Goal: Information Seeking & Learning: Check status

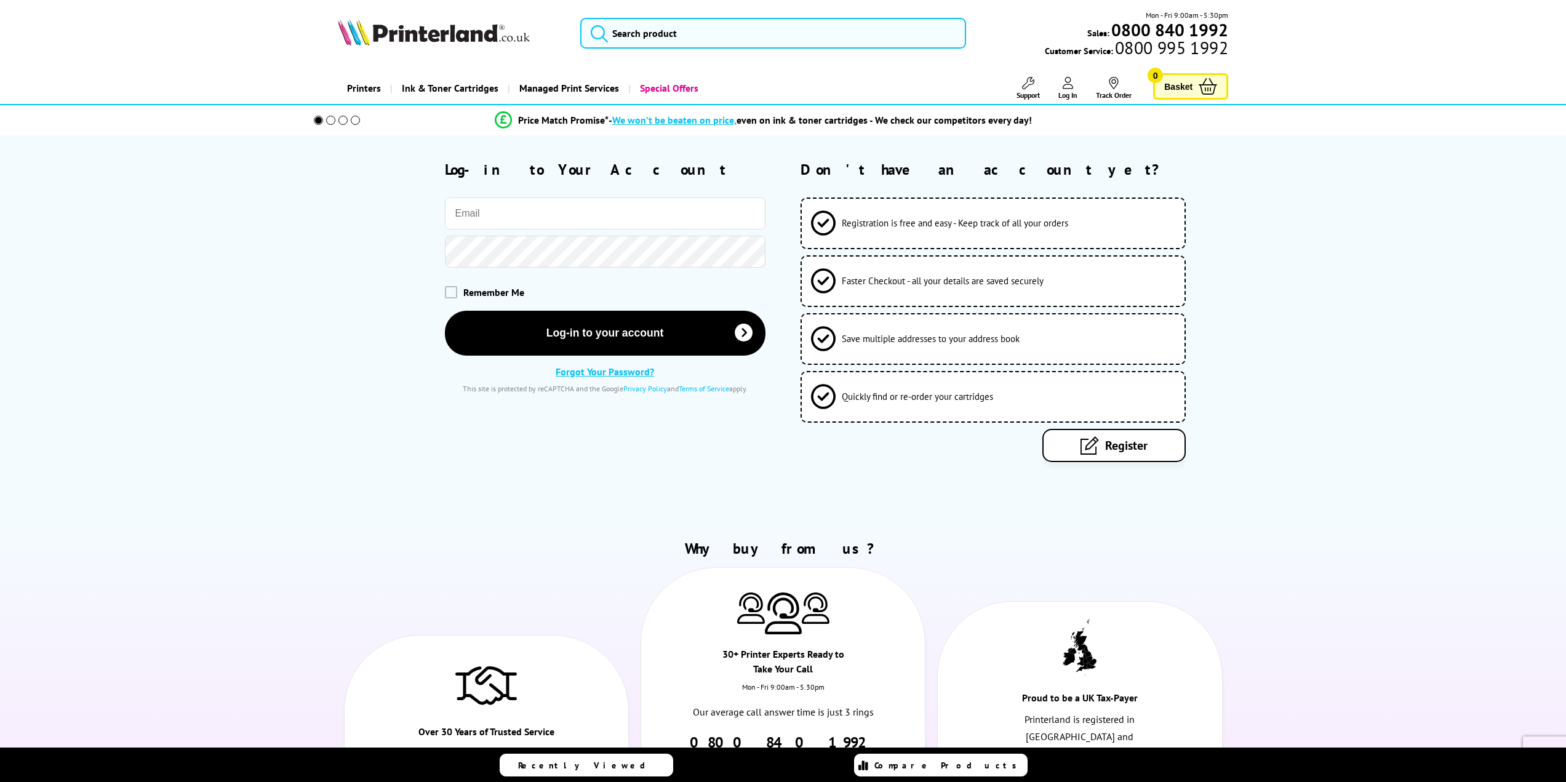
click at [578, 217] on input "email" at bounding box center [605, 213] width 321 height 32
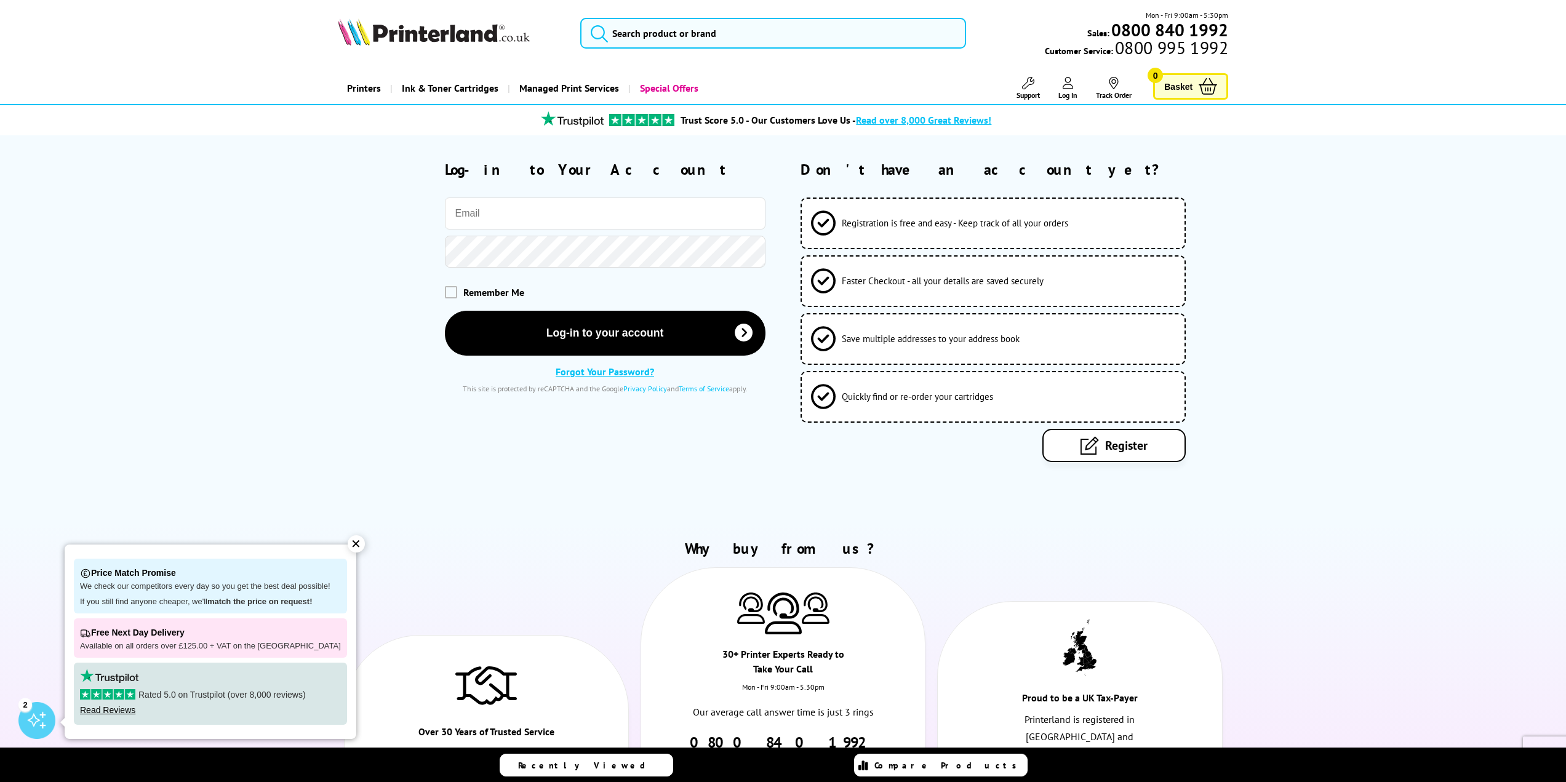
type input "[EMAIL_ADDRESS][DOMAIN_NAME]"
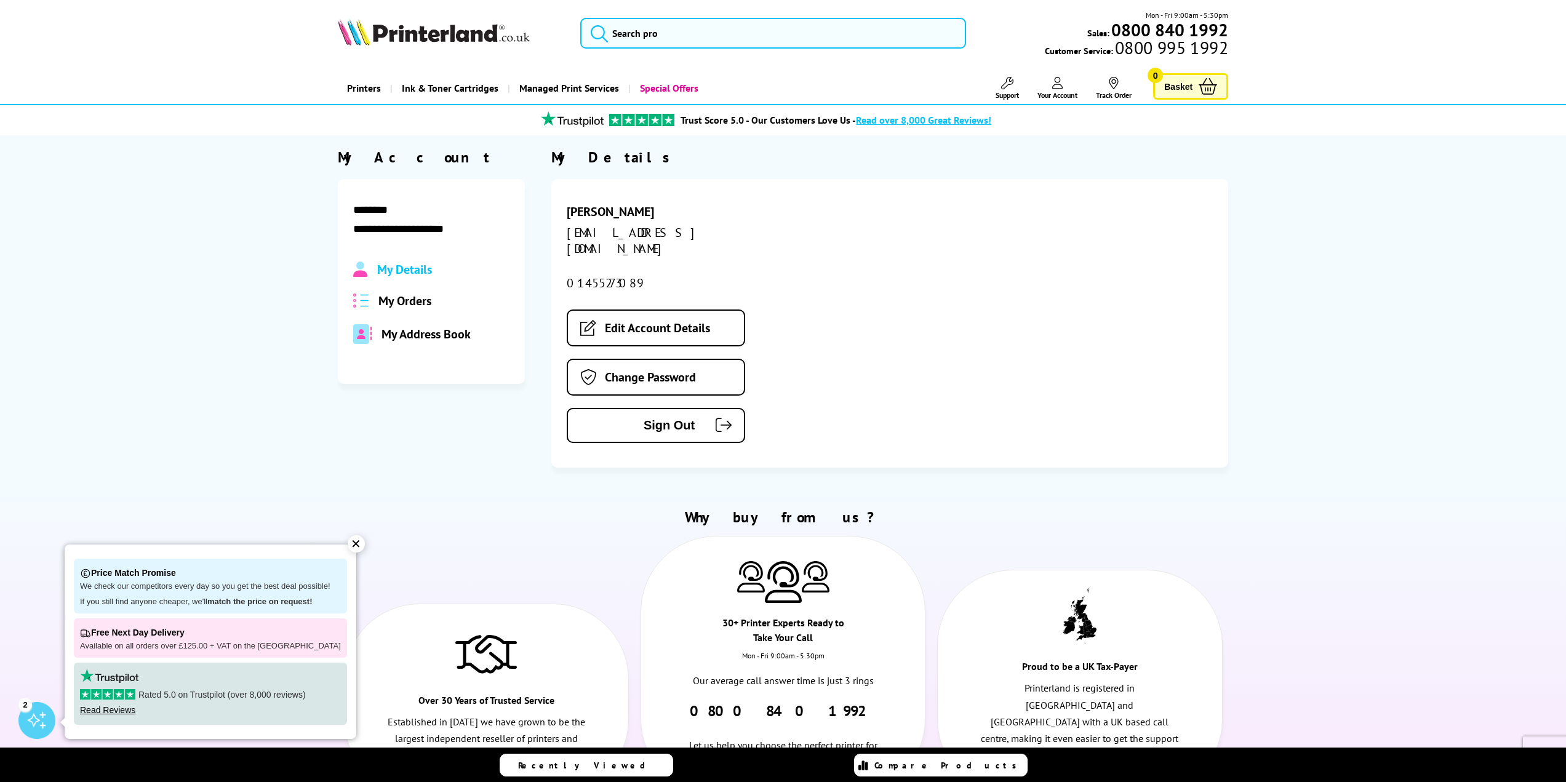
click at [348, 550] on div "✕" at bounding box center [356, 543] width 17 height 17
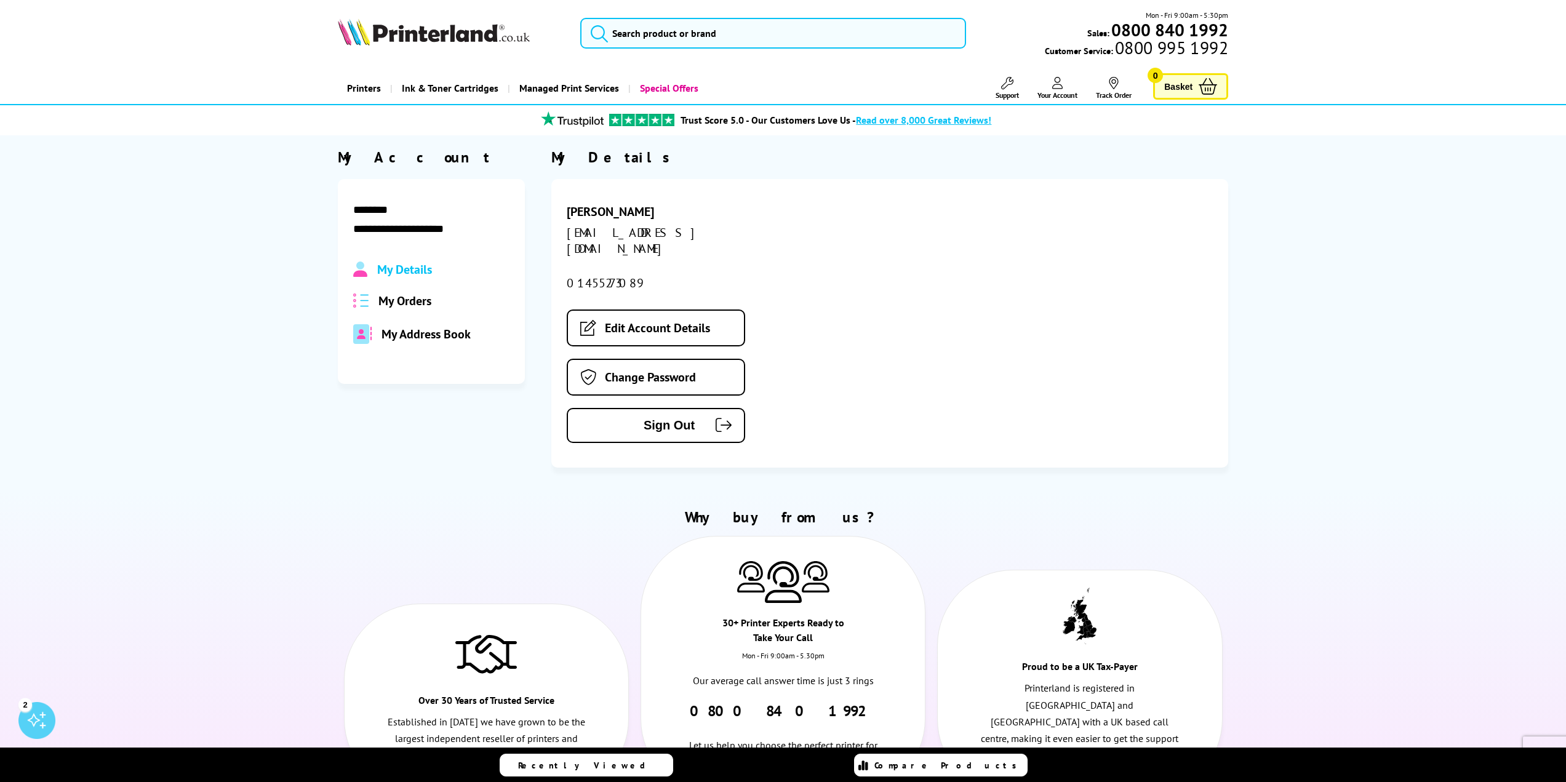
click at [396, 297] on span "My Orders" at bounding box center [404, 301] width 53 height 16
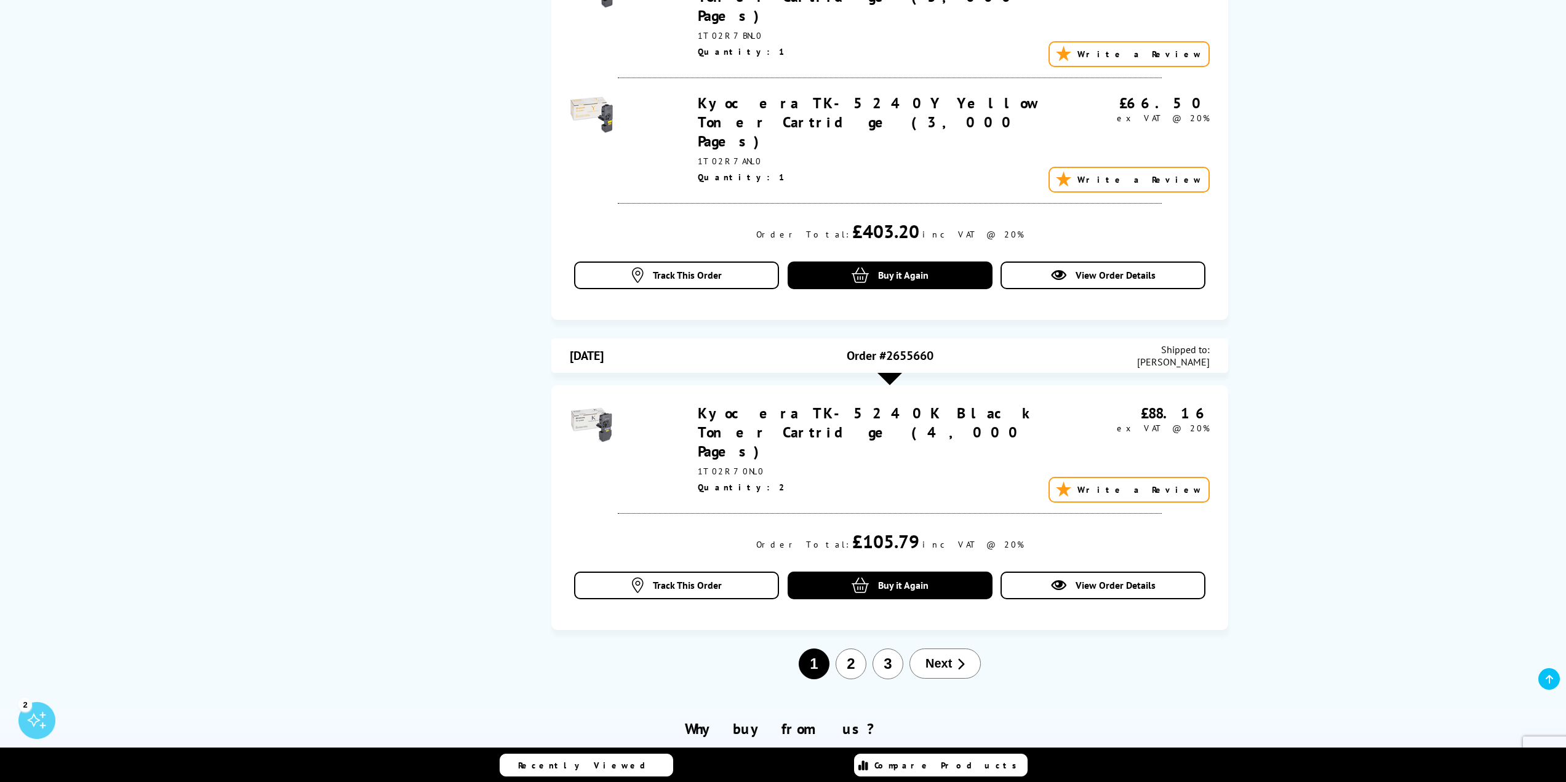
click at [882, 648] on button "3" at bounding box center [887, 663] width 31 height 31
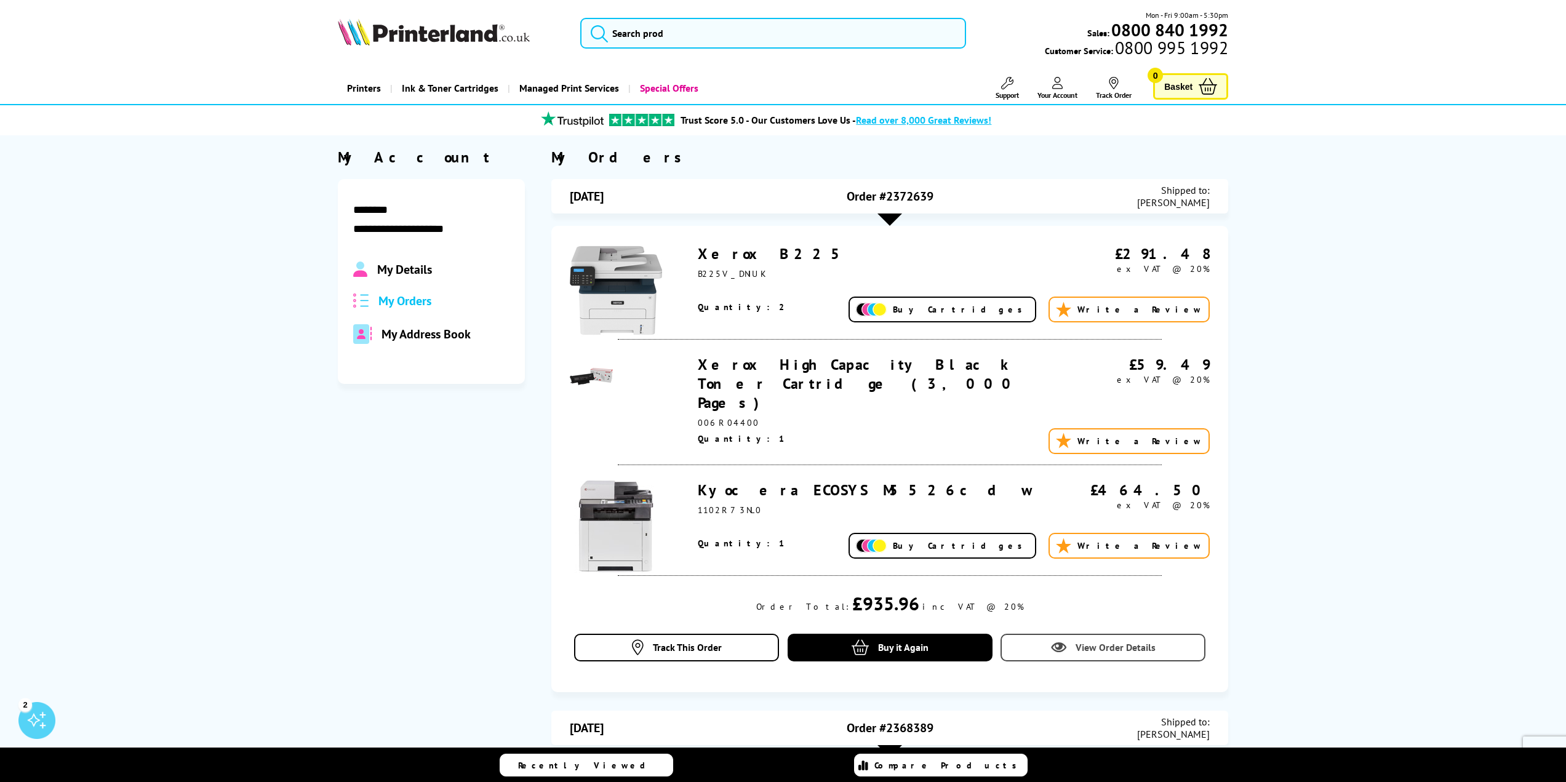
click at [1091, 641] on span "View Order Details" at bounding box center [1115, 647] width 80 height 12
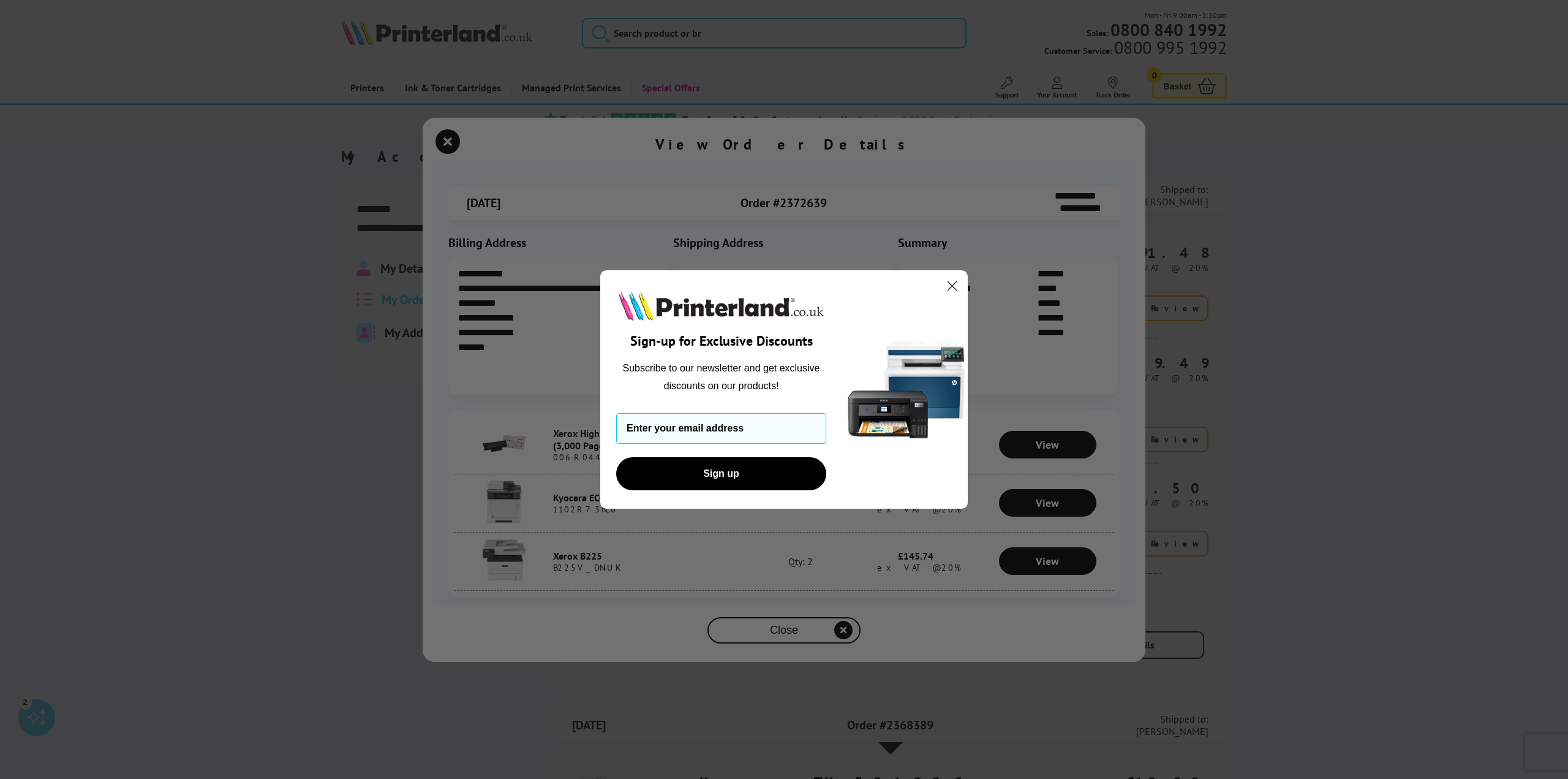
click at [948, 288] on circle "Close dialog" at bounding box center [952, 286] width 20 height 20
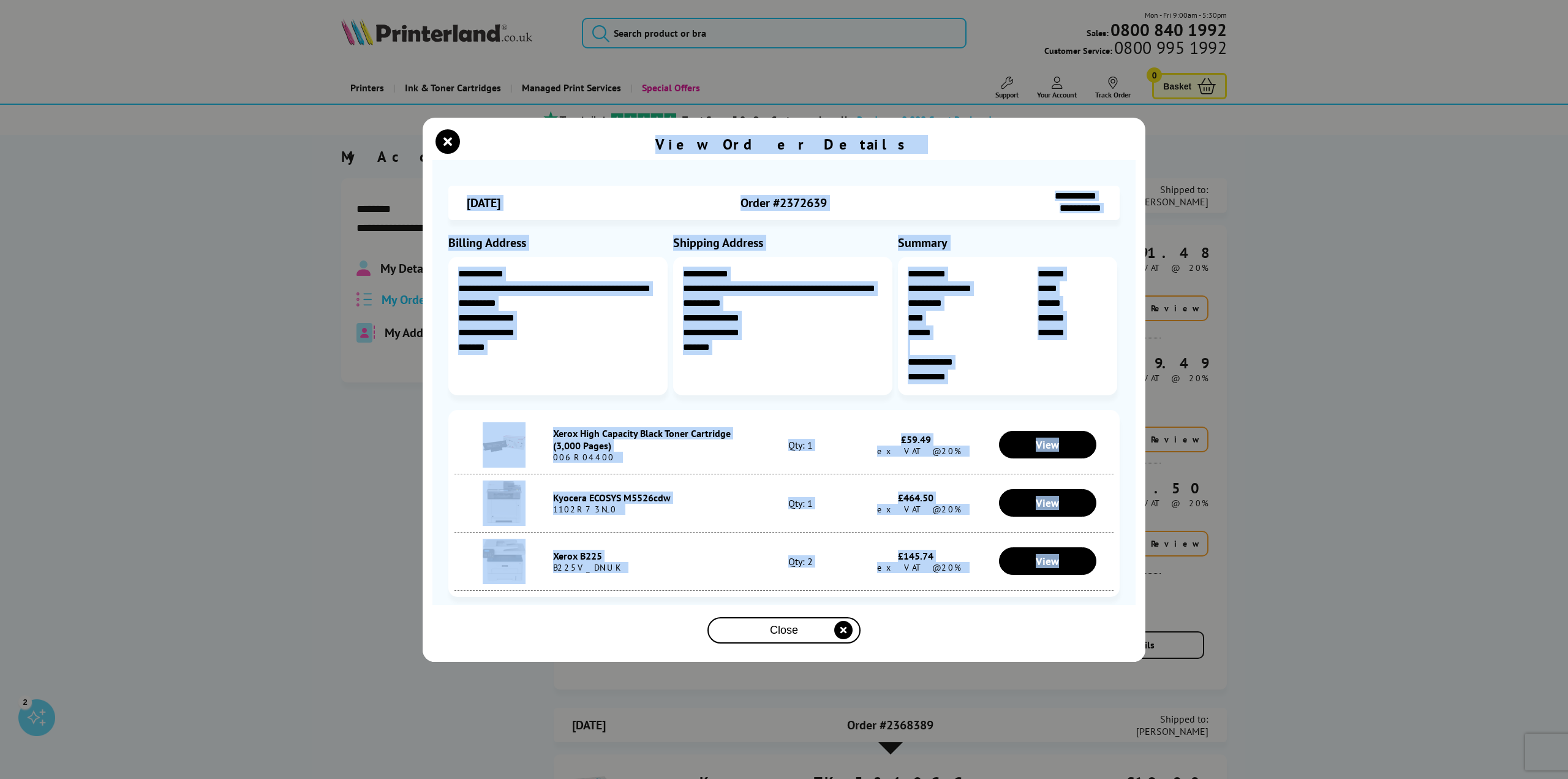
drag, startPoint x: 555, startPoint y: 140, endPoint x: 1137, endPoint y: 566, distance: 721.2
click at [1137, 566] on div "**********" at bounding box center [784, 390] width 723 height 544
click at [800, 634] on div "Close" at bounding box center [784, 630] width 143 height 23
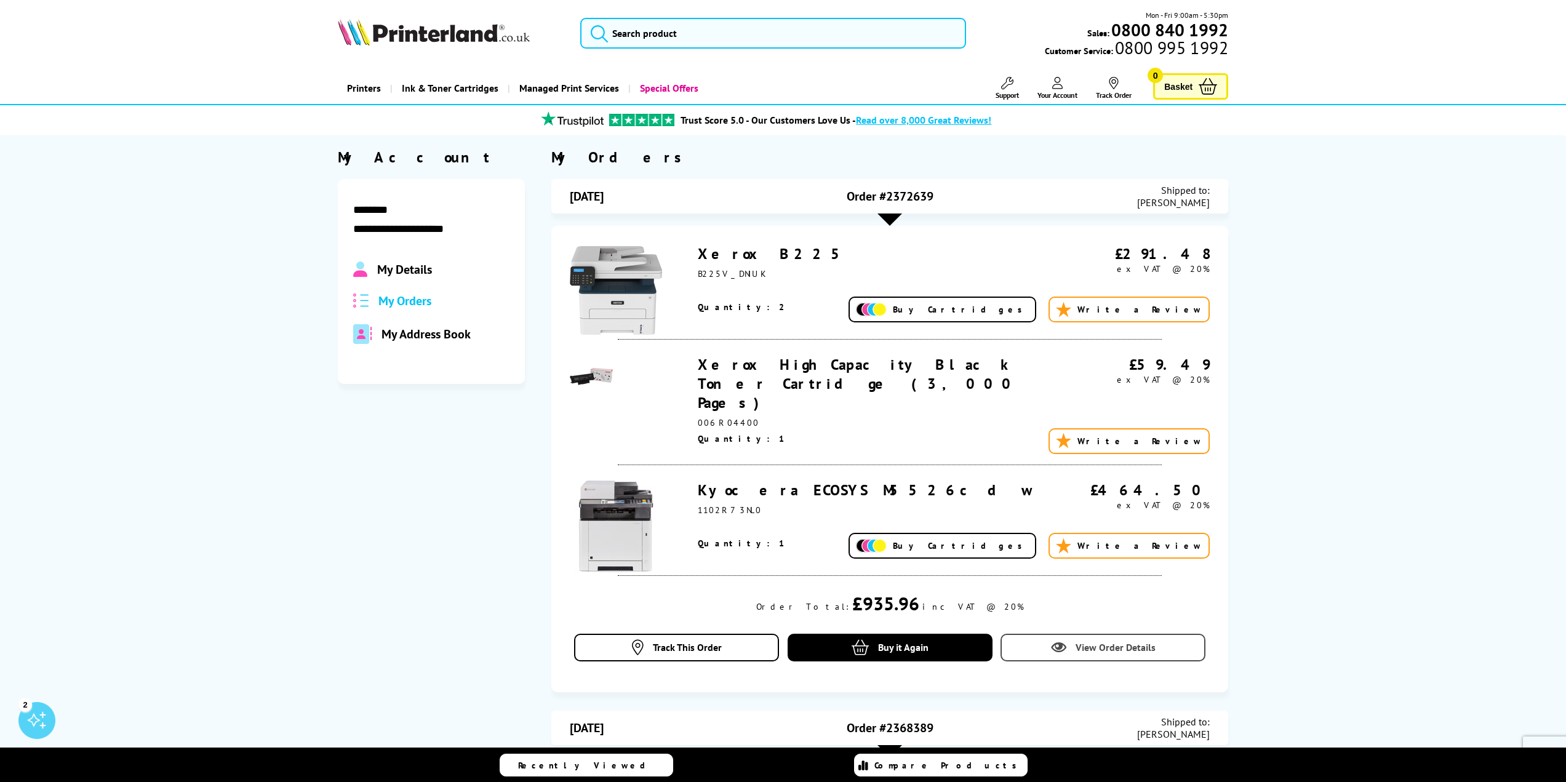
click at [1066, 640] on icon at bounding box center [1058, 647] width 15 height 15
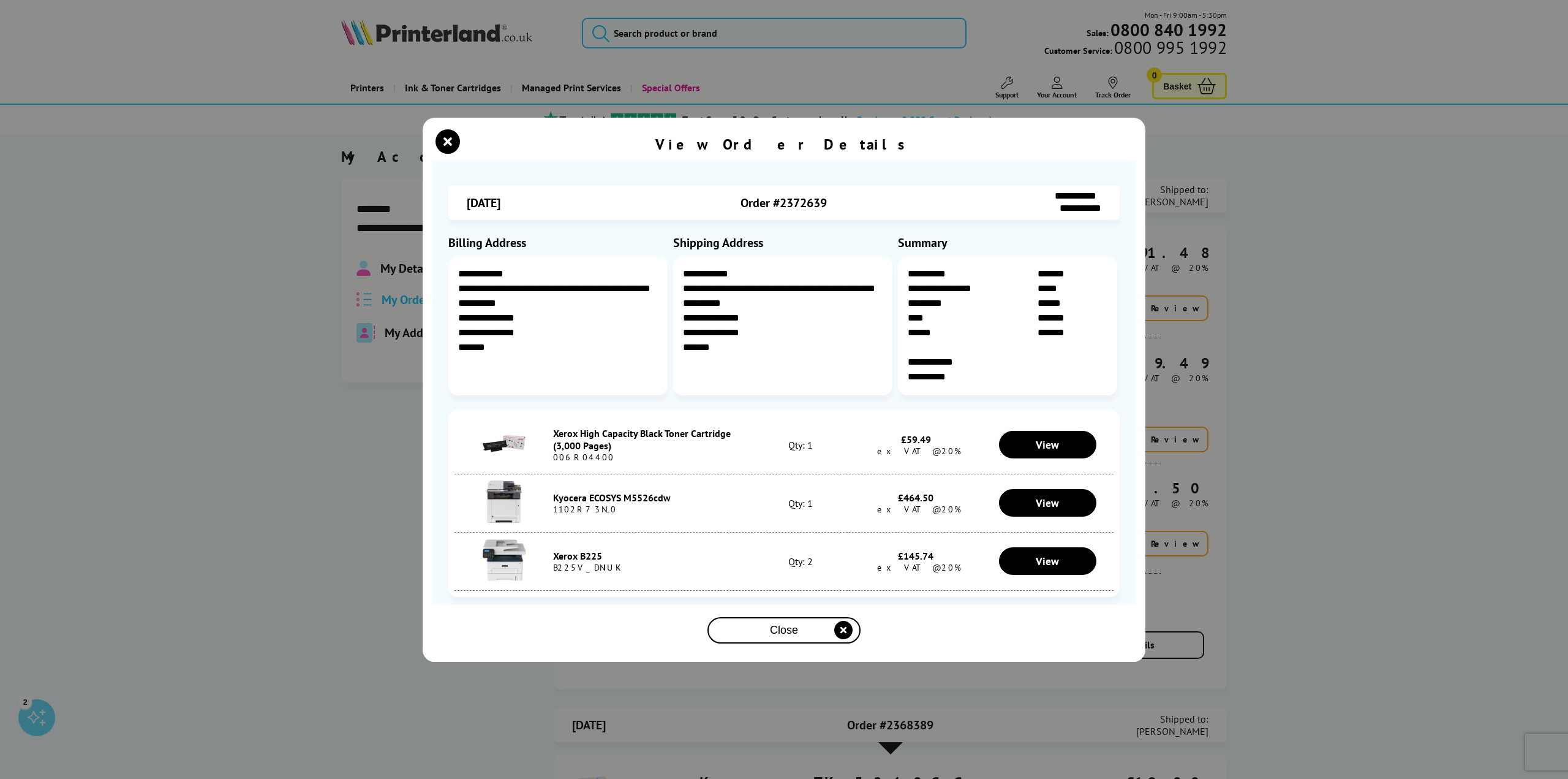
click at [930, 371] on p "**********" at bounding box center [1008, 377] width 200 height 15
click at [770, 630] on span "Close" at bounding box center [784, 630] width 28 height 13
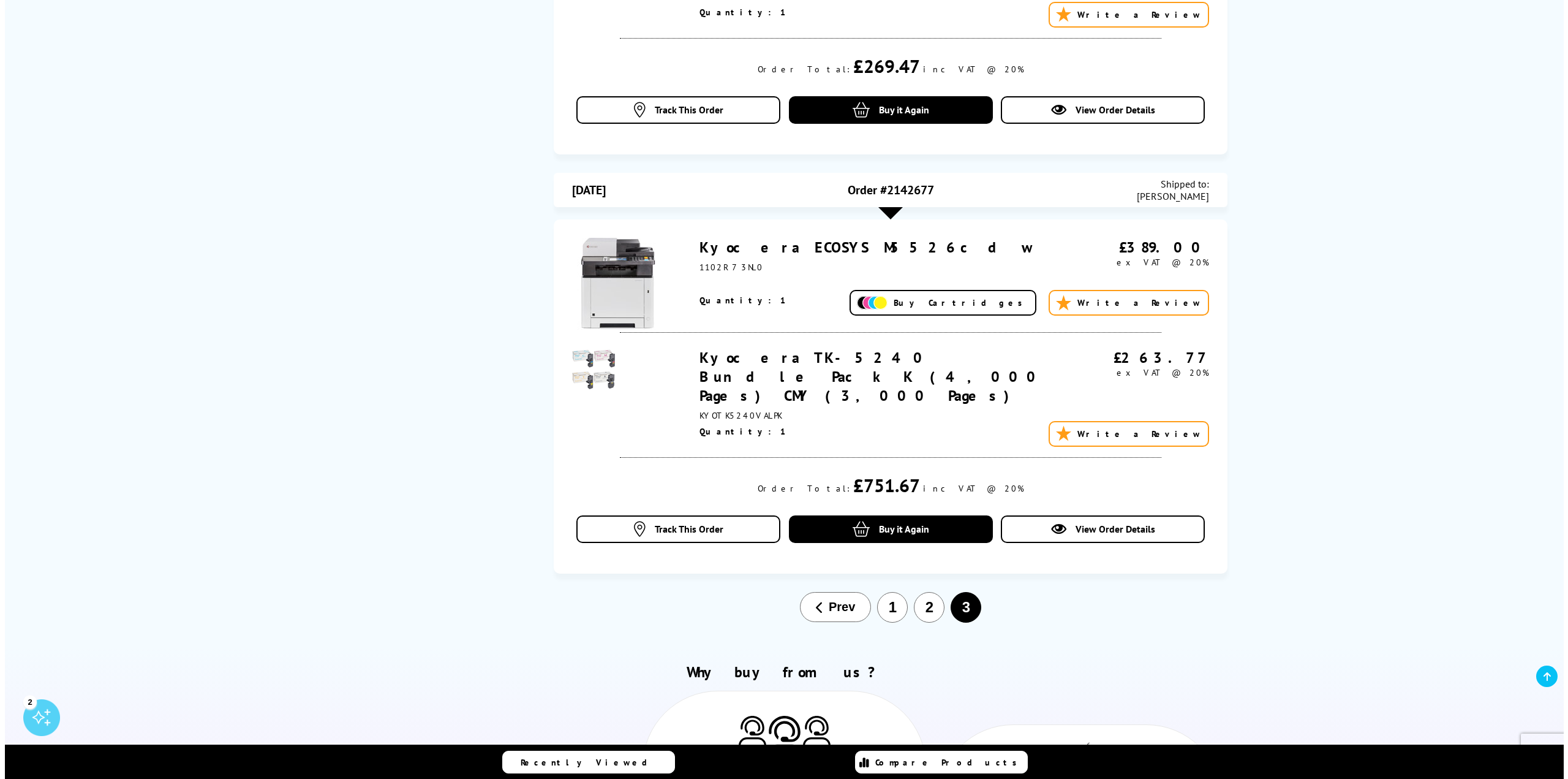
scroll to position [1444, 0]
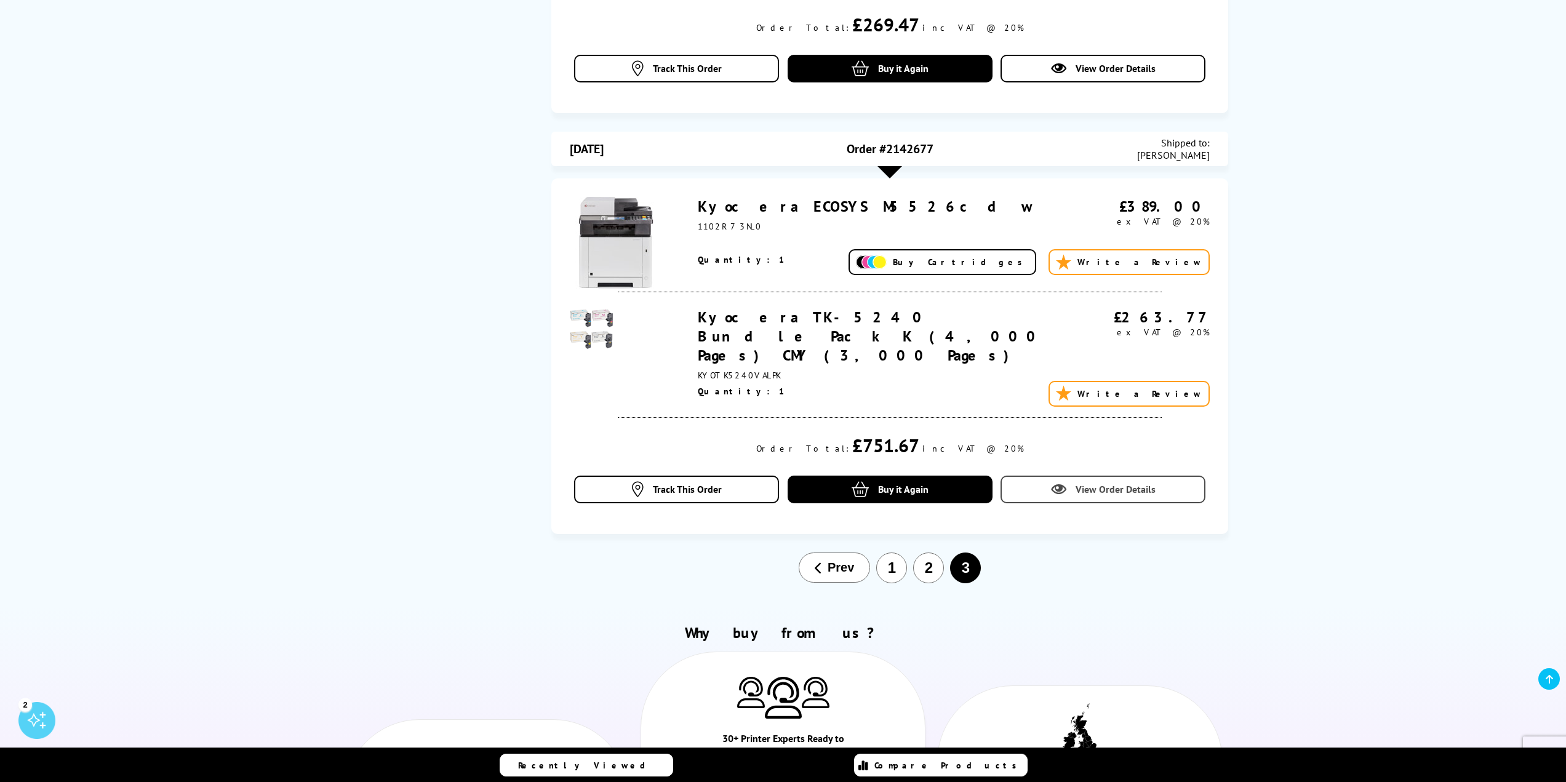
click at [1117, 483] on span "View Order Details" at bounding box center [1115, 489] width 80 height 12
